Goal: Complete application form: Complete application form

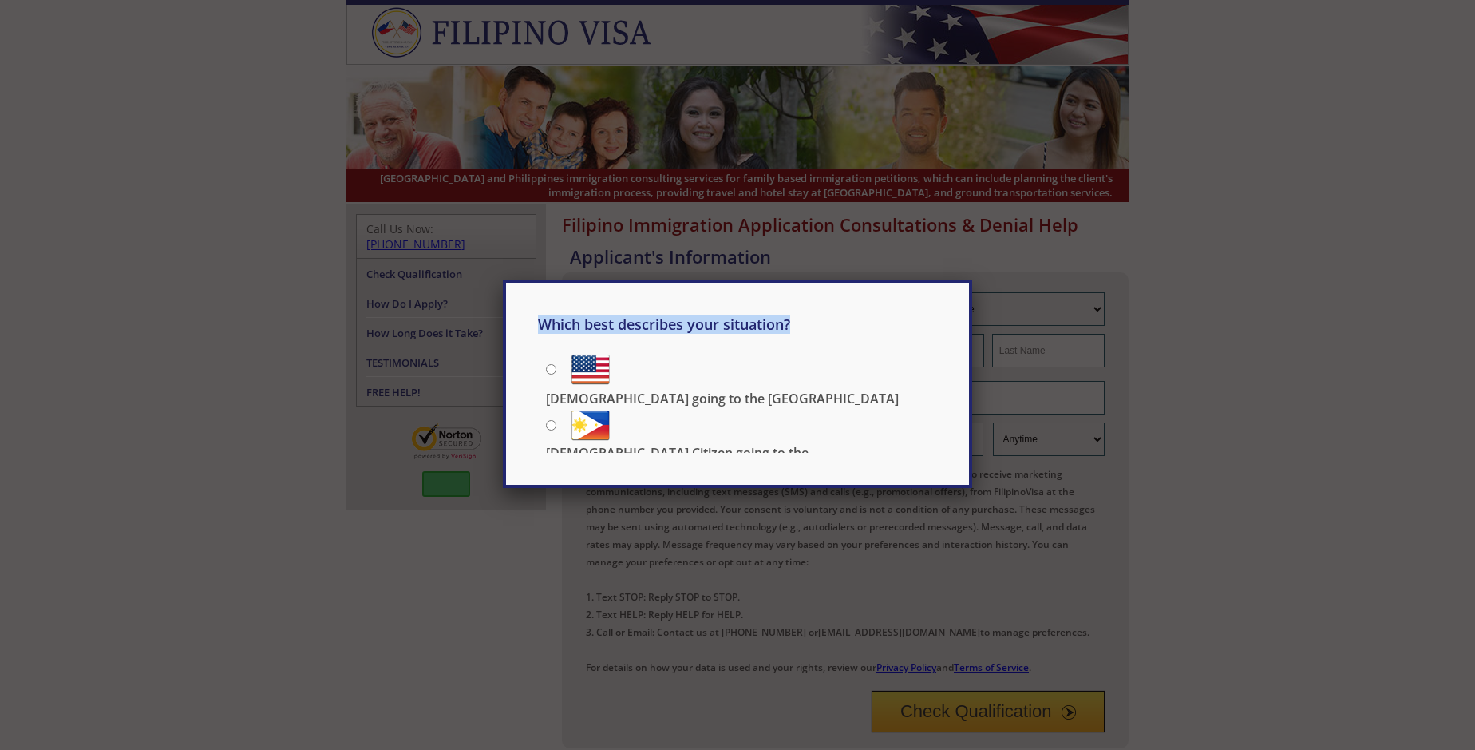
click at [928, 196] on div "Which best describes your situation? [DEMOGRAPHIC_DATA] going to the [GEOGRAPHI…" at bounding box center [737, 375] width 1475 height 750
type input "[PERSON_NAME]"
click at [1048, 196] on div "Which best describes your situation? [DEMOGRAPHIC_DATA] going to the [GEOGRAPHI…" at bounding box center [737, 375] width 1475 height 750
type input "Torp"
click at [988, 238] on div "Which best describes your situation? [DEMOGRAPHIC_DATA] going to the [GEOGRAPHI…" at bounding box center [737, 375] width 1475 height 750
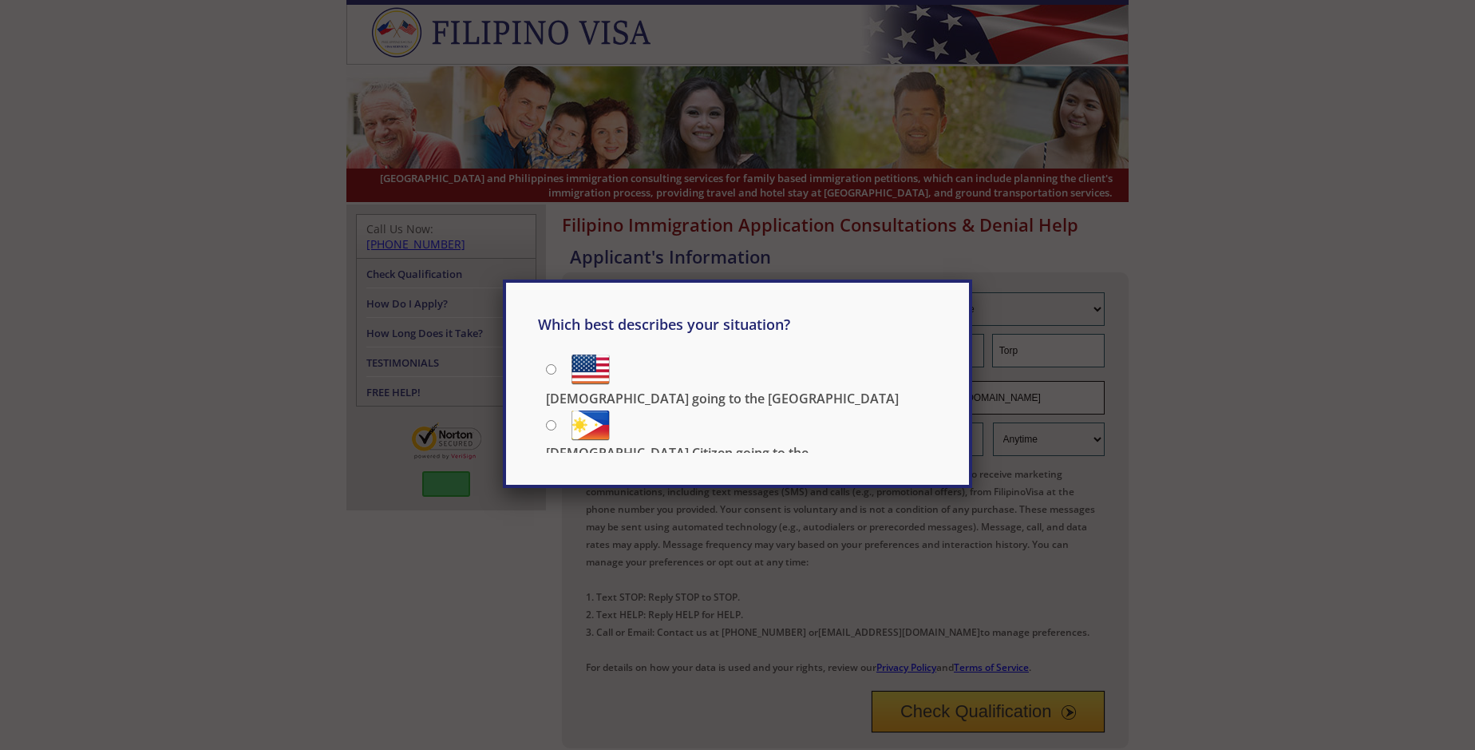
type input "[EMAIL_ADDRESS][DOMAIN_NAME]"
click at [927, 279] on div "Which best describes your situation? [DEMOGRAPHIC_DATA] going to the [GEOGRAPHI…" at bounding box center [737, 383] width 469 height 208
type input "19100084605"
select select "Morning"
click at [591, 311] on div "Which best describes your situation? [DEMOGRAPHIC_DATA] going to the [GEOGRAPHI…" at bounding box center [737, 383] width 469 height 208
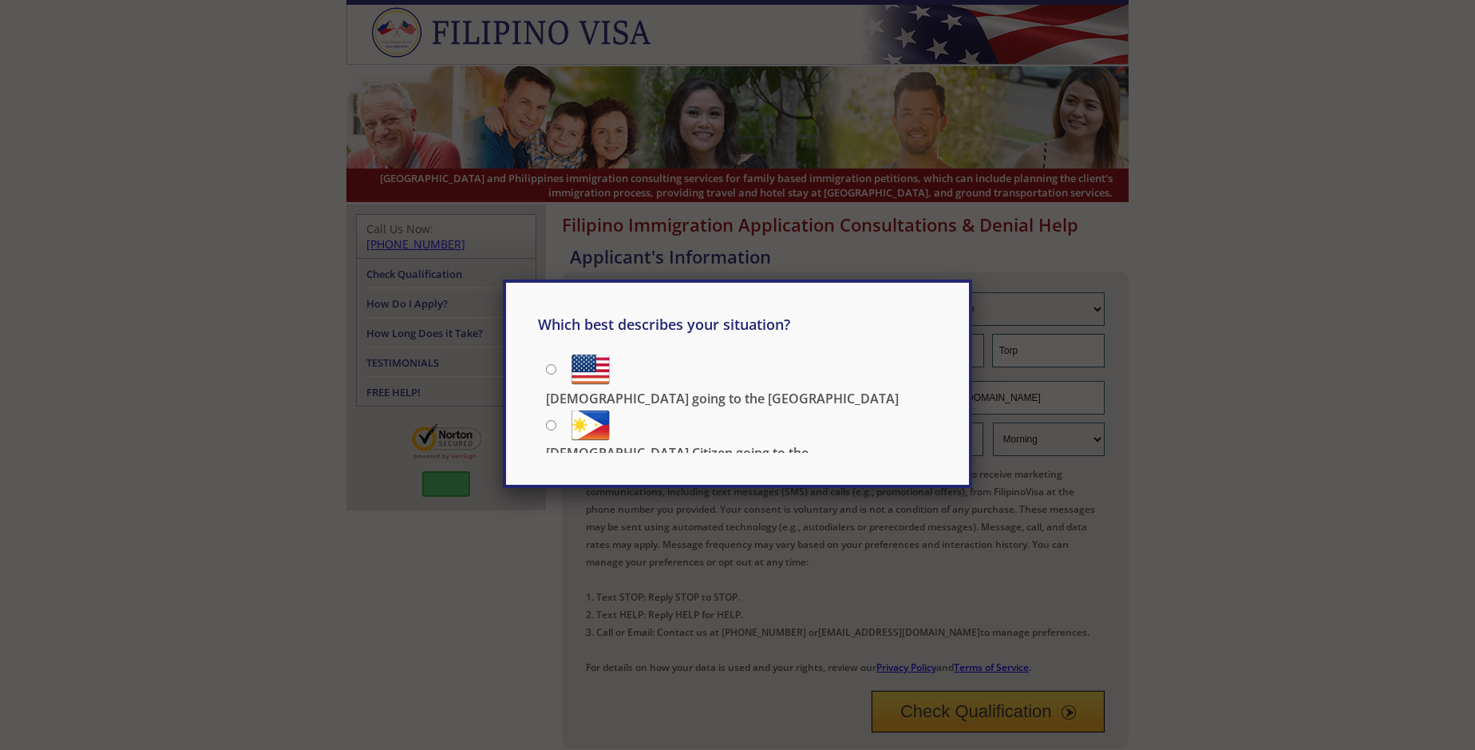
click at [988, 568] on div "Which best describes your situation? [DEMOGRAPHIC_DATA] going to the [GEOGRAPHI…" at bounding box center [737, 375] width 1475 height 750
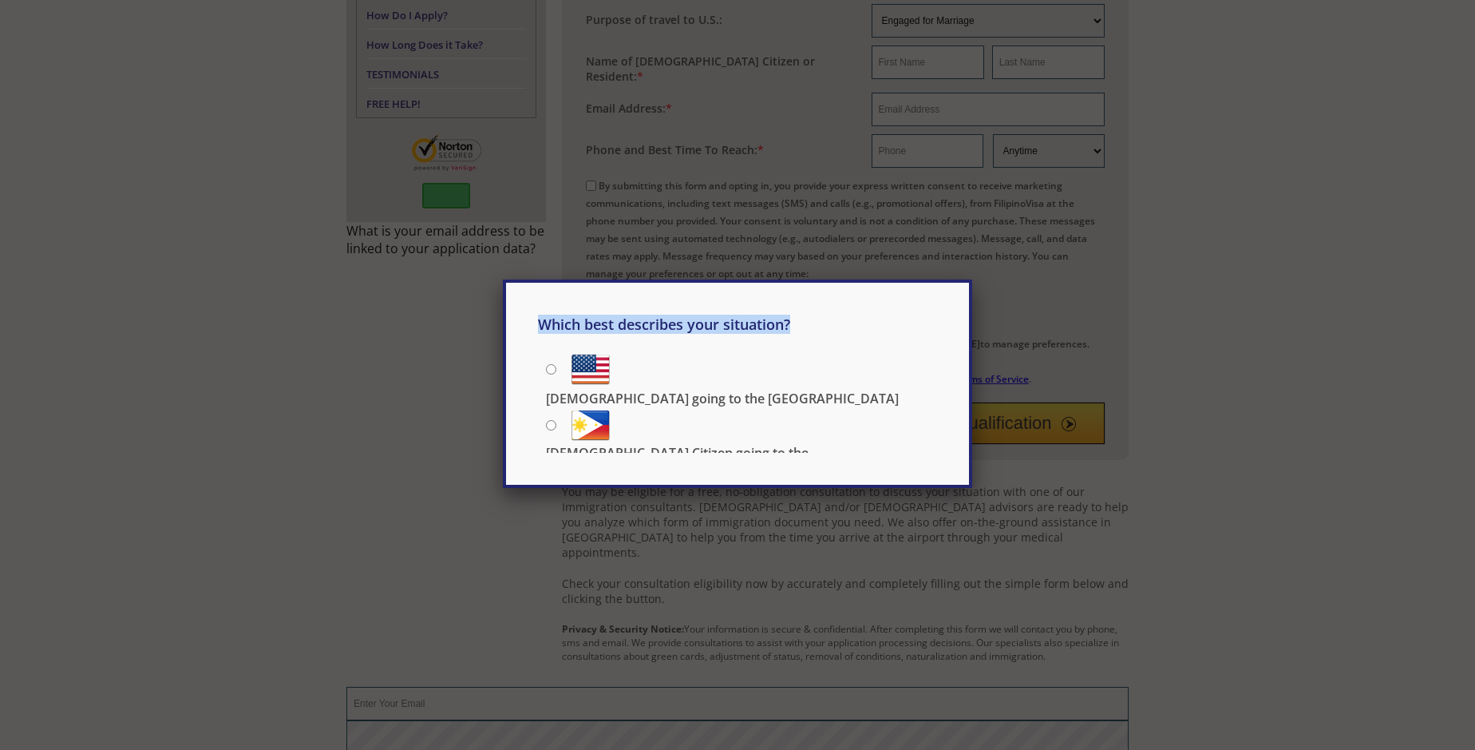
click at [738, 524] on div "Which best describes your situation? [DEMOGRAPHIC_DATA] going to the [GEOGRAPHI…" at bounding box center [737, 375] width 1475 height 750
type input "[EMAIL_ADDRESS][DOMAIN_NAME]"
click at [738, 557] on div "Which best describes your situation? [DEMOGRAPHIC_DATA] going to the [GEOGRAPHI…" at bounding box center [737, 375] width 1475 height 750
click at [441, 603] on div "Which best describes your situation? [DEMOGRAPHIC_DATA] going to the [GEOGRAPHI…" at bounding box center [737, 375] width 1475 height 750
